Goal: Browse casually: Explore the website without a specific task or goal

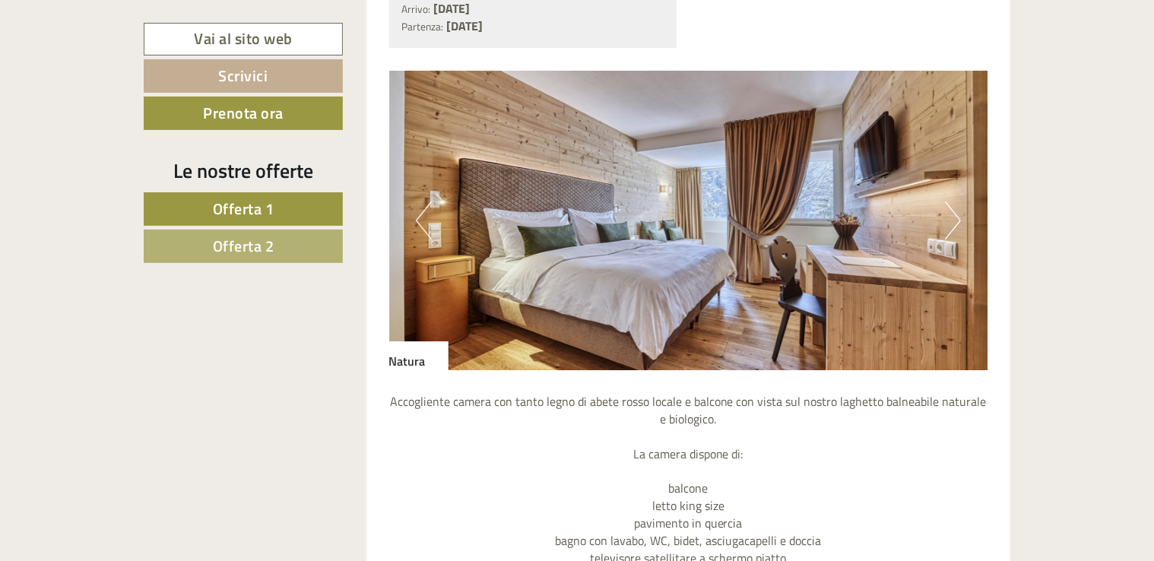
scroll to position [2509, 0]
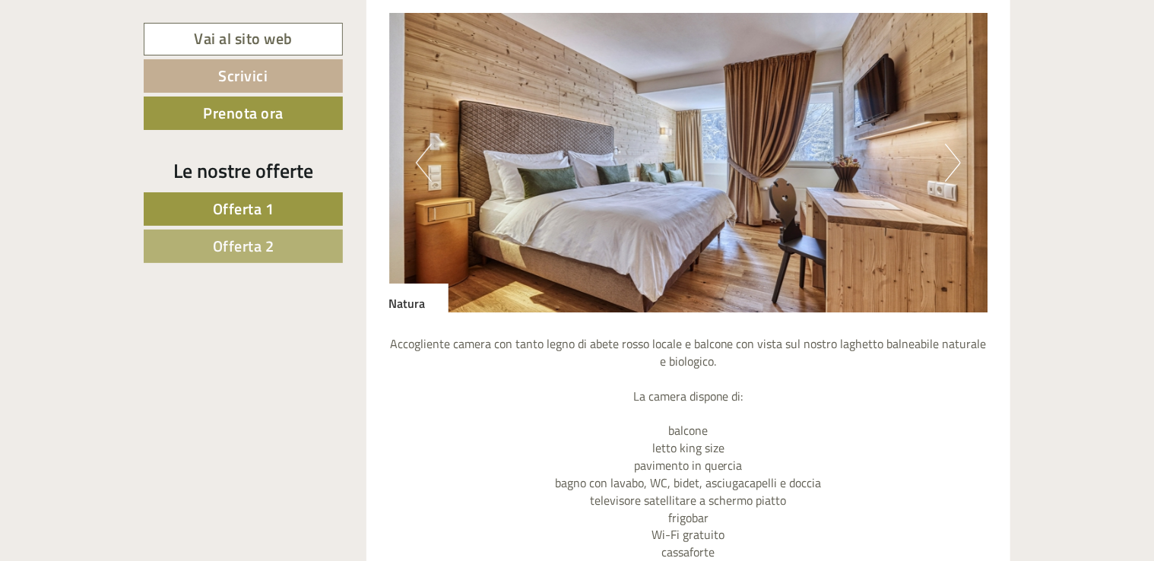
click at [954, 161] on button "Next" at bounding box center [953, 163] width 16 height 38
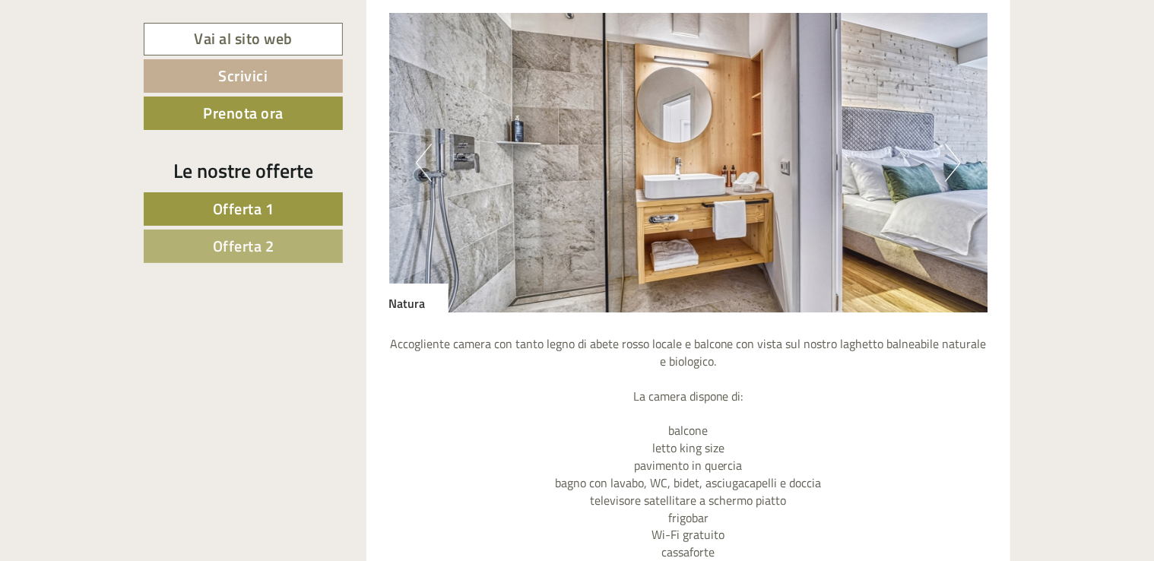
click at [414, 152] on img at bounding box center [688, 163] width 599 height 300
click at [411, 156] on img at bounding box center [688, 163] width 599 height 300
click at [429, 157] on button "Previous" at bounding box center [424, 163] width 16 height 38
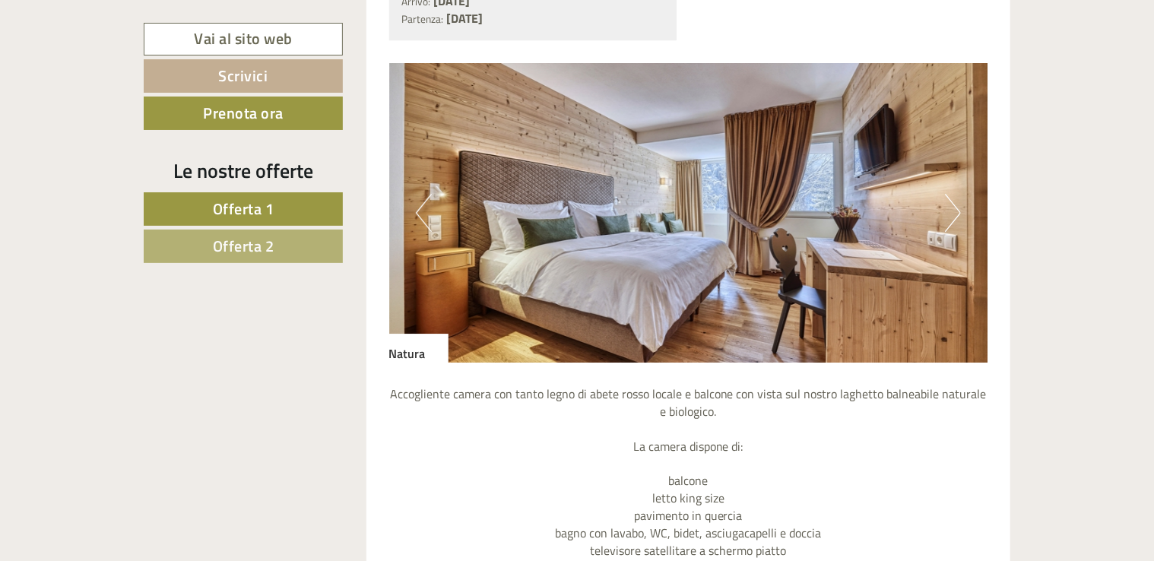
scroll to position [2357, 0]
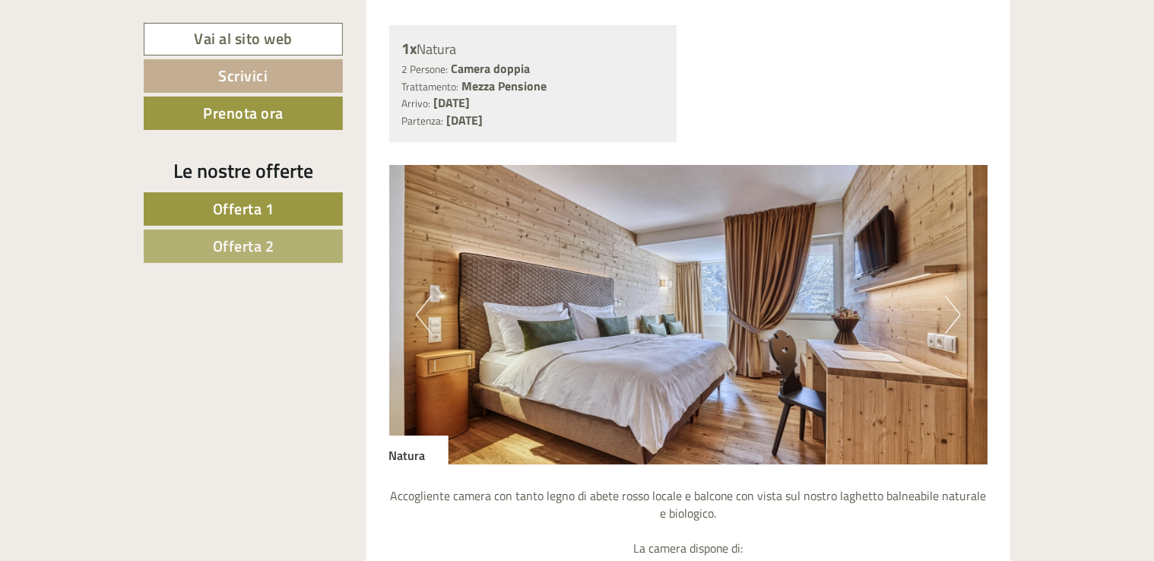
click at [951, 311] on button "Next" at bounding box center [953, 315] width 16 height 38
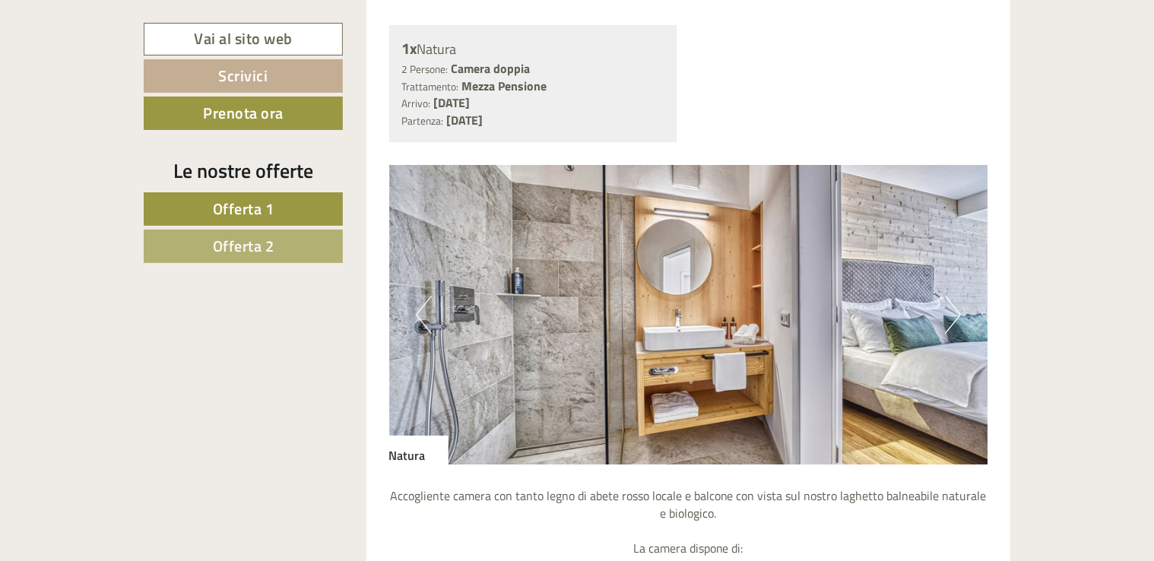
click at [955, 311] on button "Next" at bounding box center [953, 315] width 16 height 38
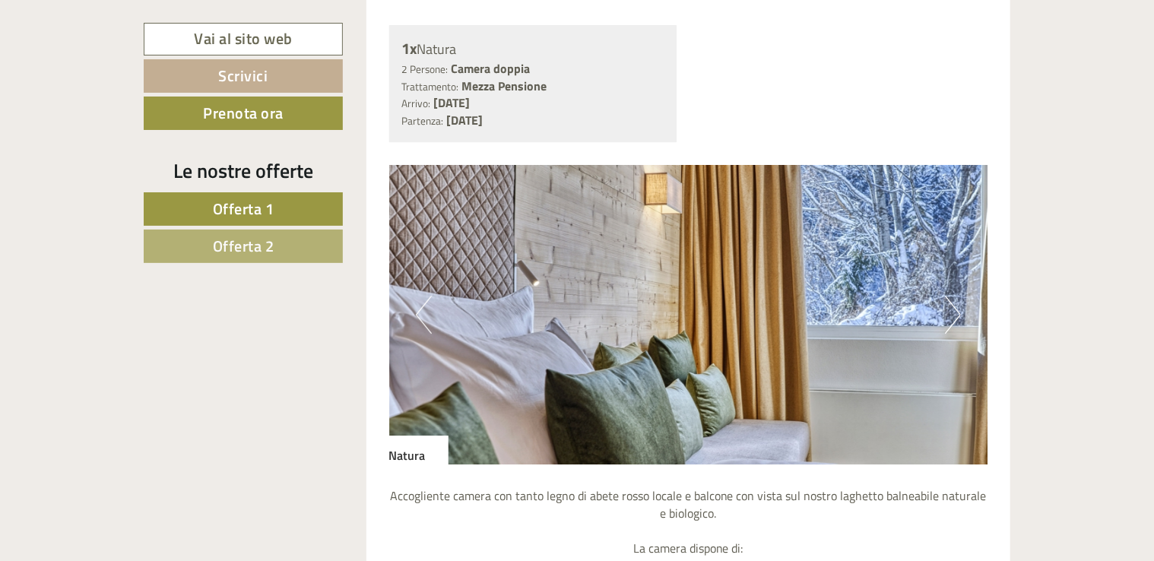
click at [960, 312] on button "Next" at bounding box center [953, 315] width 16 height 38
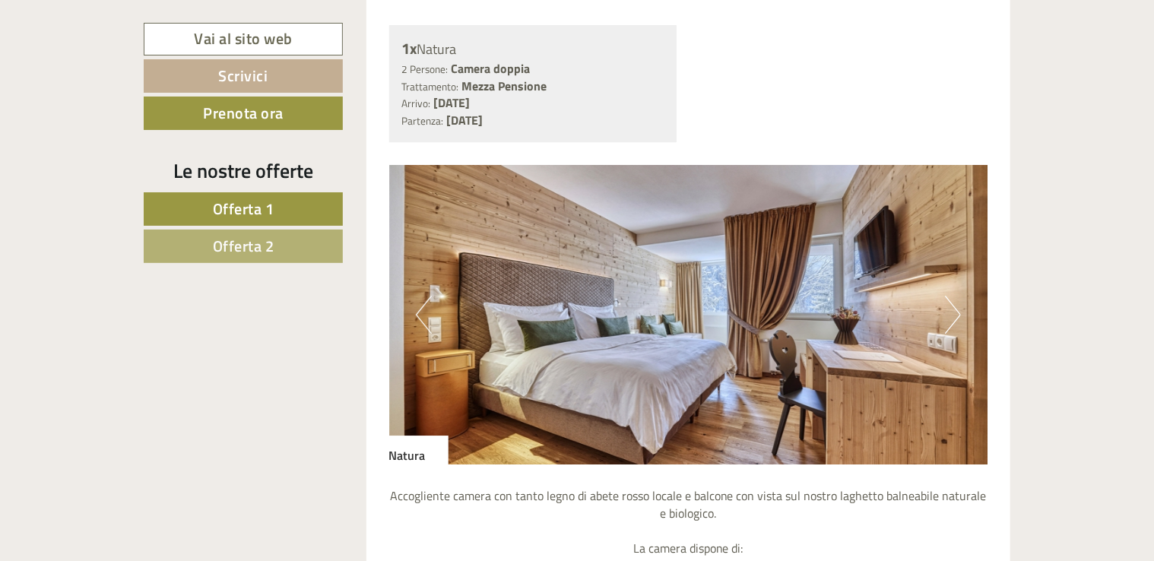
click at [960, 312] on button "Next" at bounding box center [953, 315] width 16 height 38
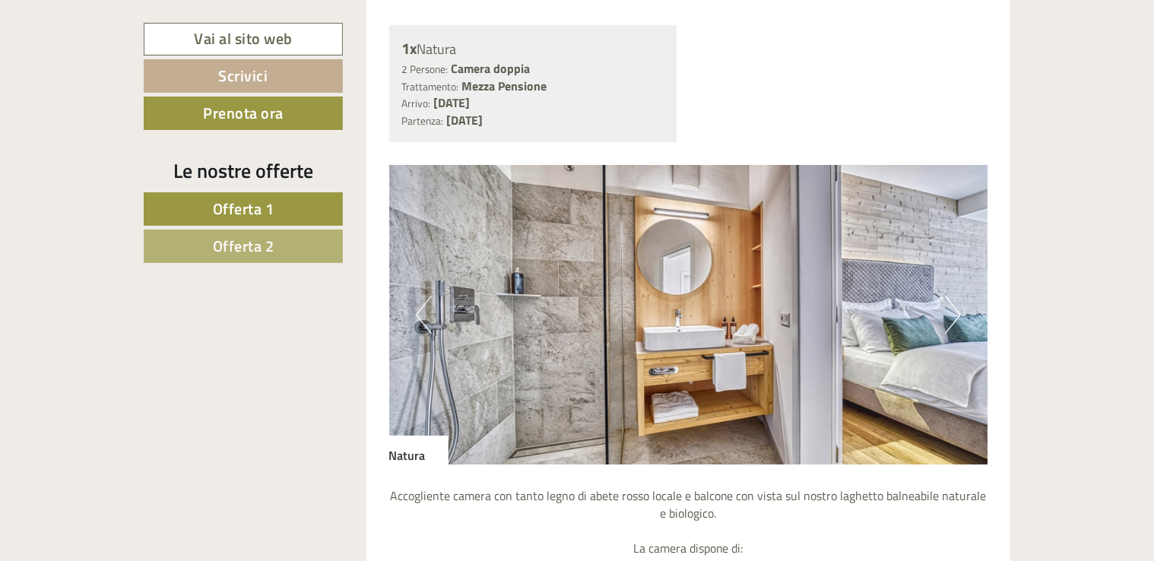
click at [960, 312] on button "Next" at bounding box center [953, 315] width 16 height 38
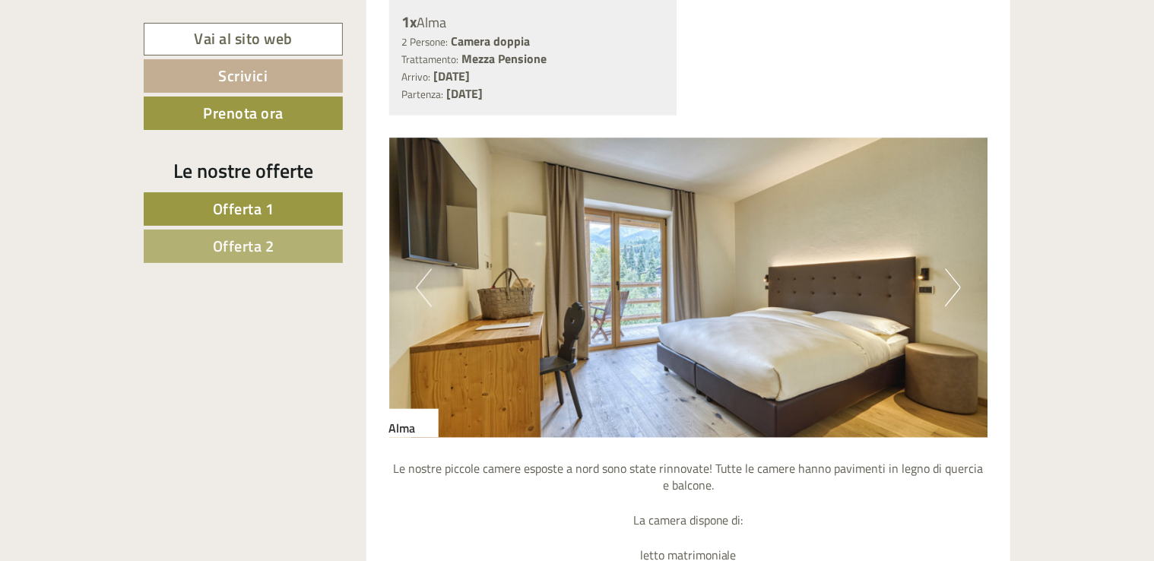
scroll to position [1141, 0]
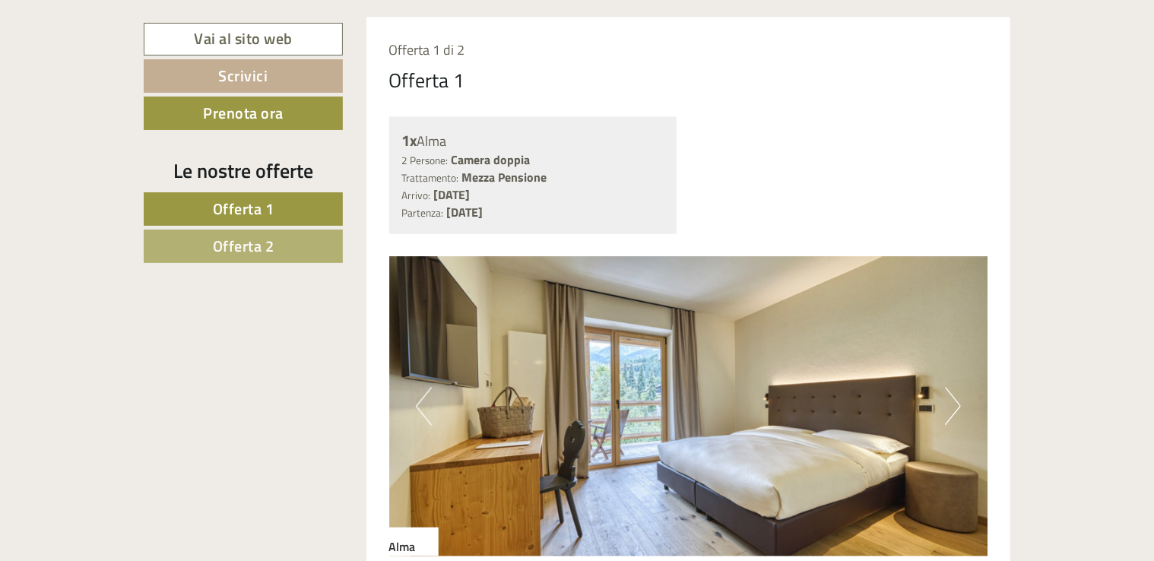
click at [960, 403] on button "Next" at bounding box center [953, 407] width 16 height 38
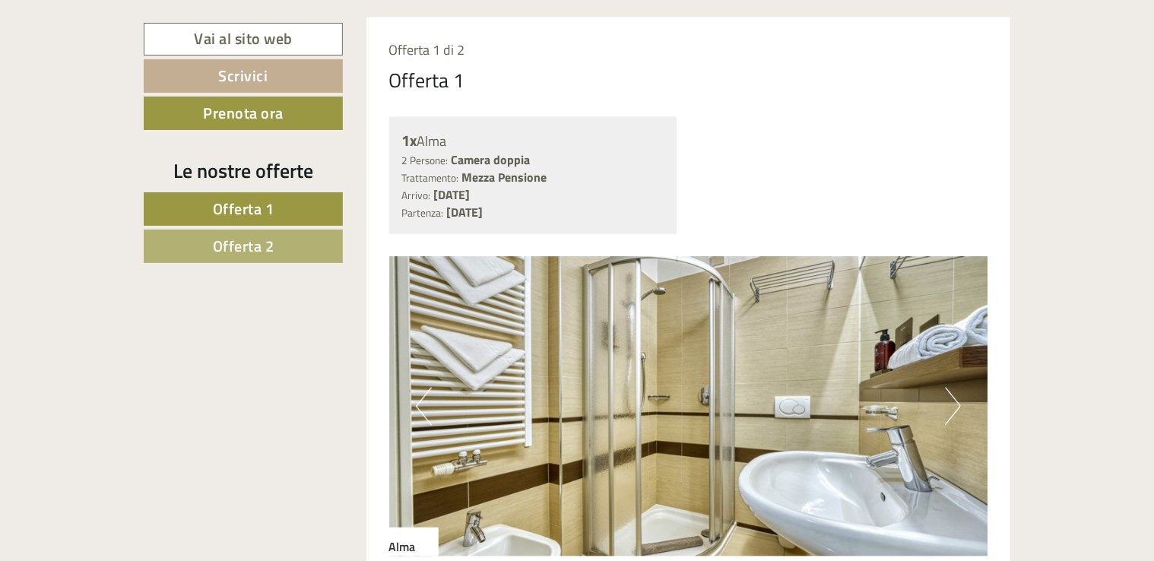
click at [960, 403] on button "Next" at bounding box center [953, 407] width 16 height 38
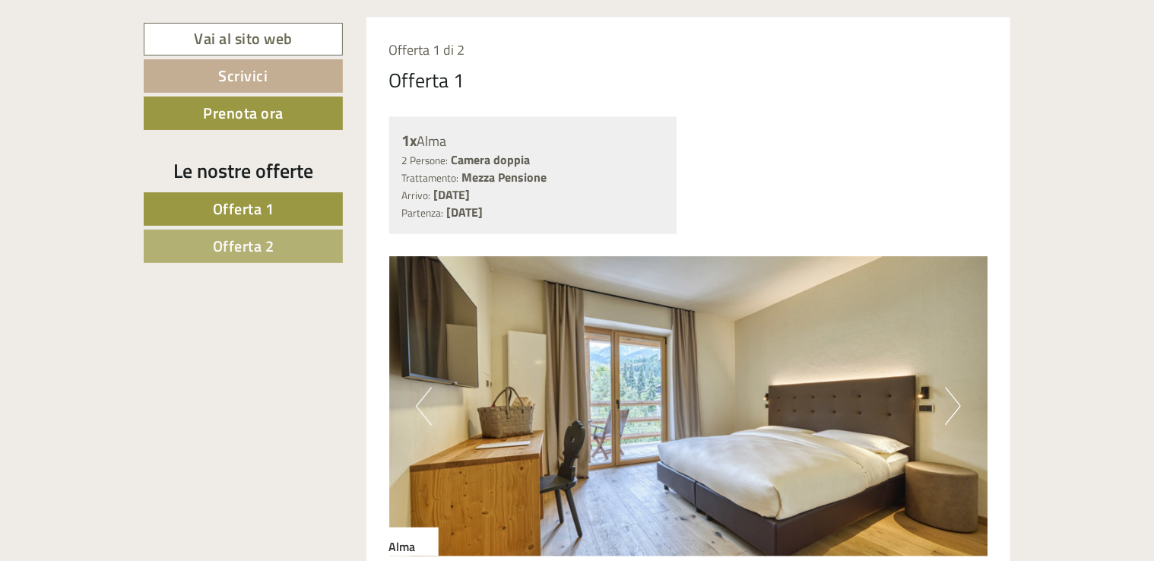
click at [959, 403] on button "Next" at bounding box center [953, 407] width 16 height 38
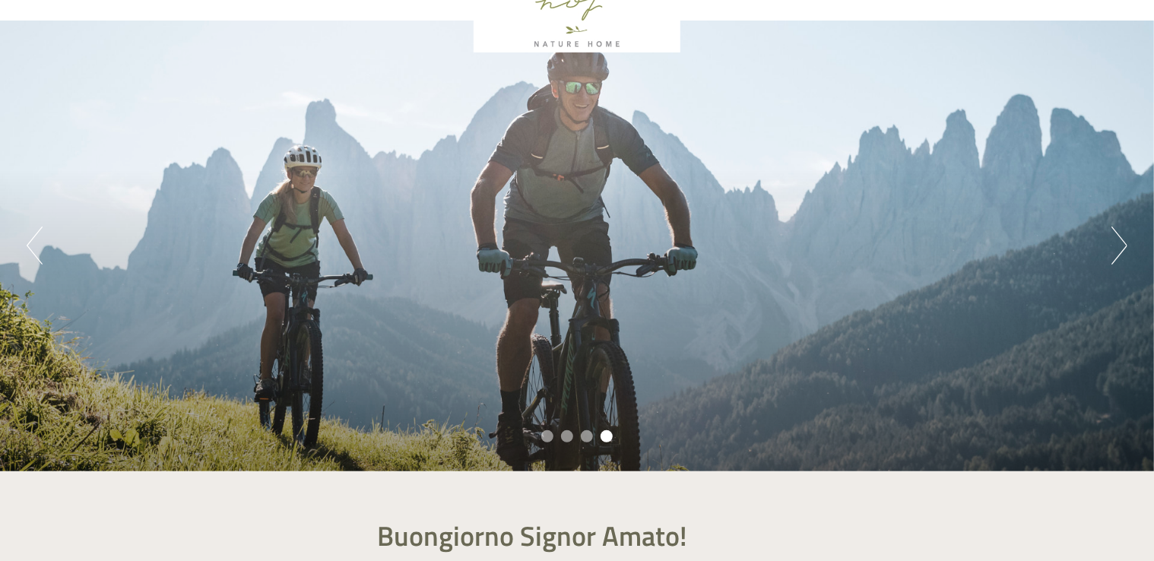
scroll to position [76, 0]
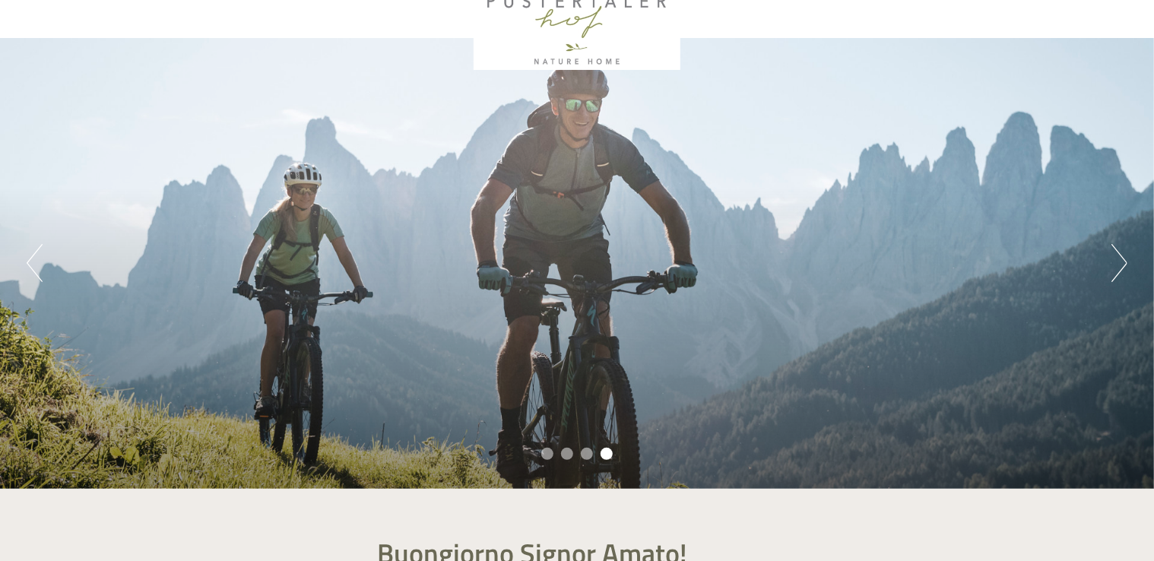
click at [1125, 251] on button "Next" at bounding box center [1120, 263] width 16 height 38
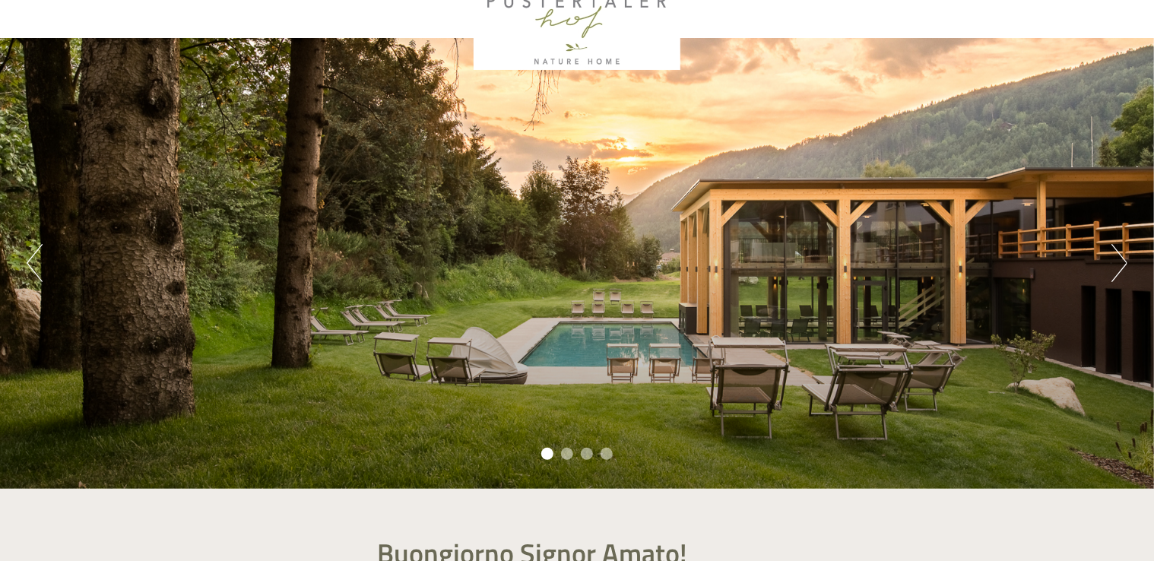
scroll to position [0, 0]
